Goal: Navigation & Orientation: Go to known website

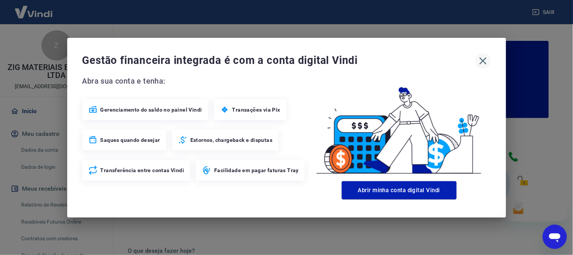
click at [479, 57] on icon "button" at bounding box center [483, 61] width 12 height 12
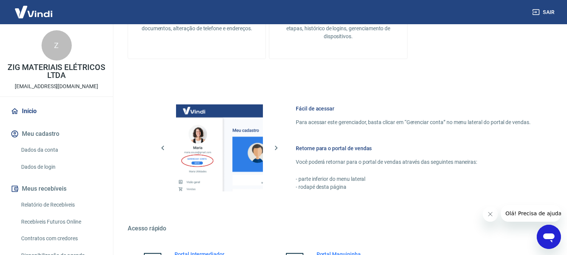
scroll to position [420, 0]
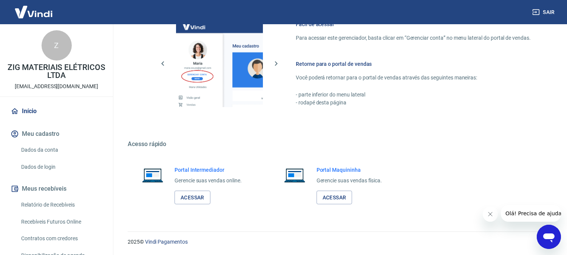
click at [176, 187] on div "Portal Intermediador Gerencie suas vendas online. Acessar" at bounding box center [207, 185] width 67 height 39
click at [179, 202] on link "Acessar" at bounding box center [192, 197] width 36 height 14
